Goal: Find contact information

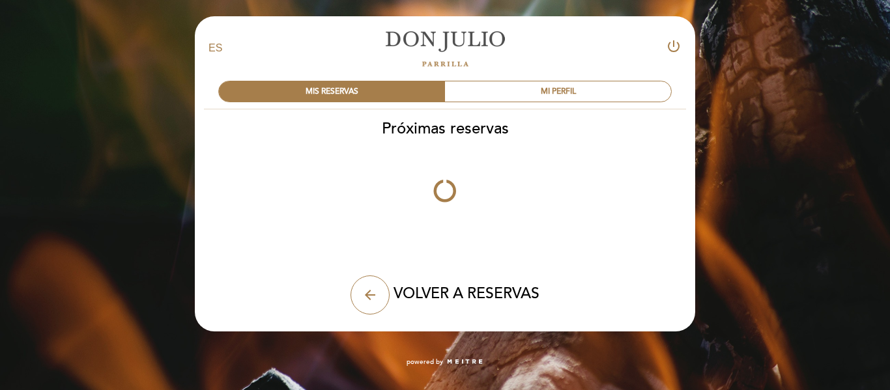
select select "es"
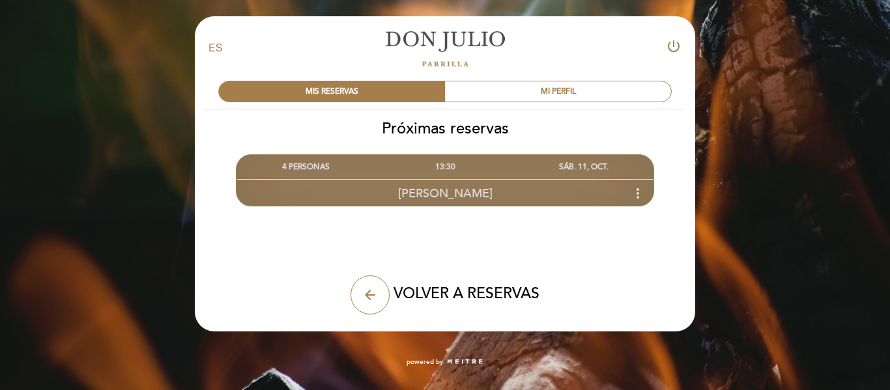
click at [292, 166] on div "4 PERSONAS" at bounding box center [305, 167] width 139 height 24
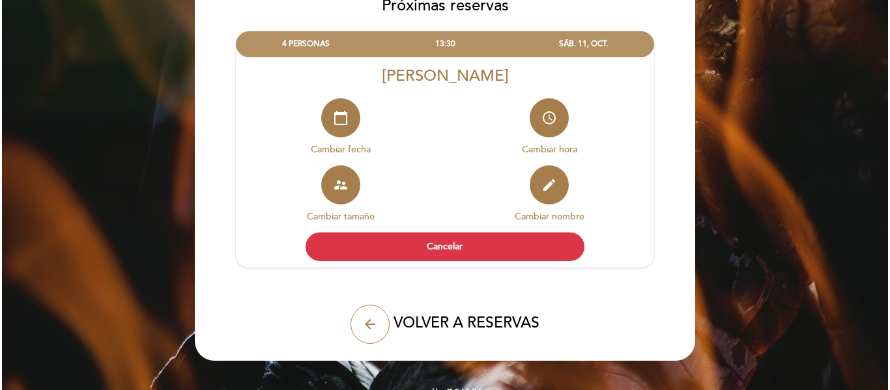
scroll to position [139, 0]
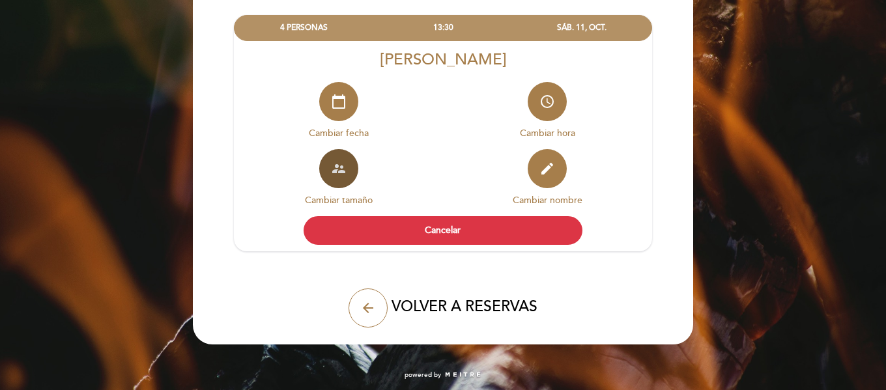
click at [337, 166] on icon "supervisor_account" at bounding box center [339, 169] width 16 height 16
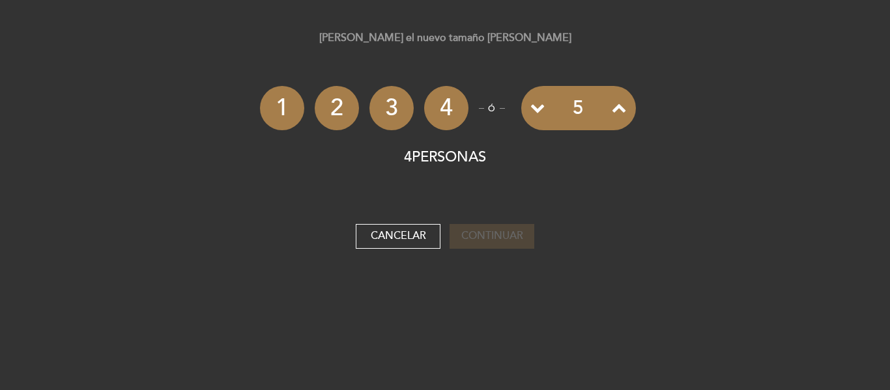
click at [615, 107] on icon at bounding box center [619, 107] width 14 height 14
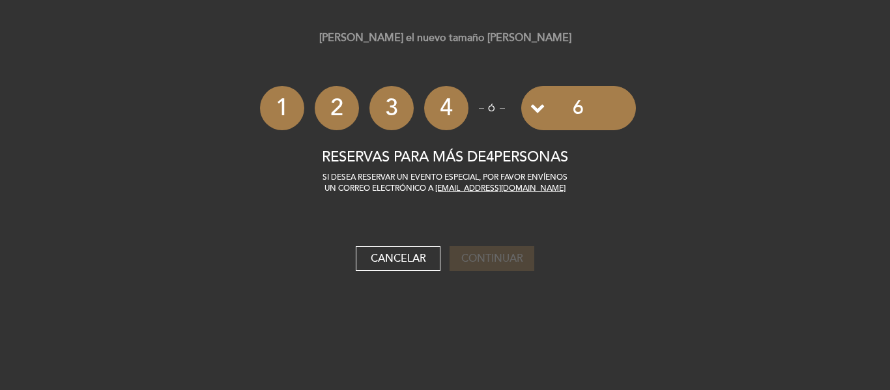
click at [494, 189] on link "[EMAIL_ADDRESS][DOMAIN_NAME]" at bounding box center [500, 189] width 130 height 10
drag, startPoint x: 434, startPoint y: 188, endPoint x: 464, endPoint y: 188, distance: 30.0
click at [464, 188] on p "Si desea reservar un evento especial, Por favor envíenos un correo electrónico …" at bounding box center [445, 183] width 381 height 22
drag, startPoint x: 579, startPoint y: 190, endPoint x: 445, endPoint y: 185, distance: 134.3
click at [446, 184] on p "Si desea reservar un evento especial, Por favor envíenos un correo electrónico …" at bounding box center [445, 183] width 381 height 22
